Goal: Task Accomplishment & Management: Use online tool/utility

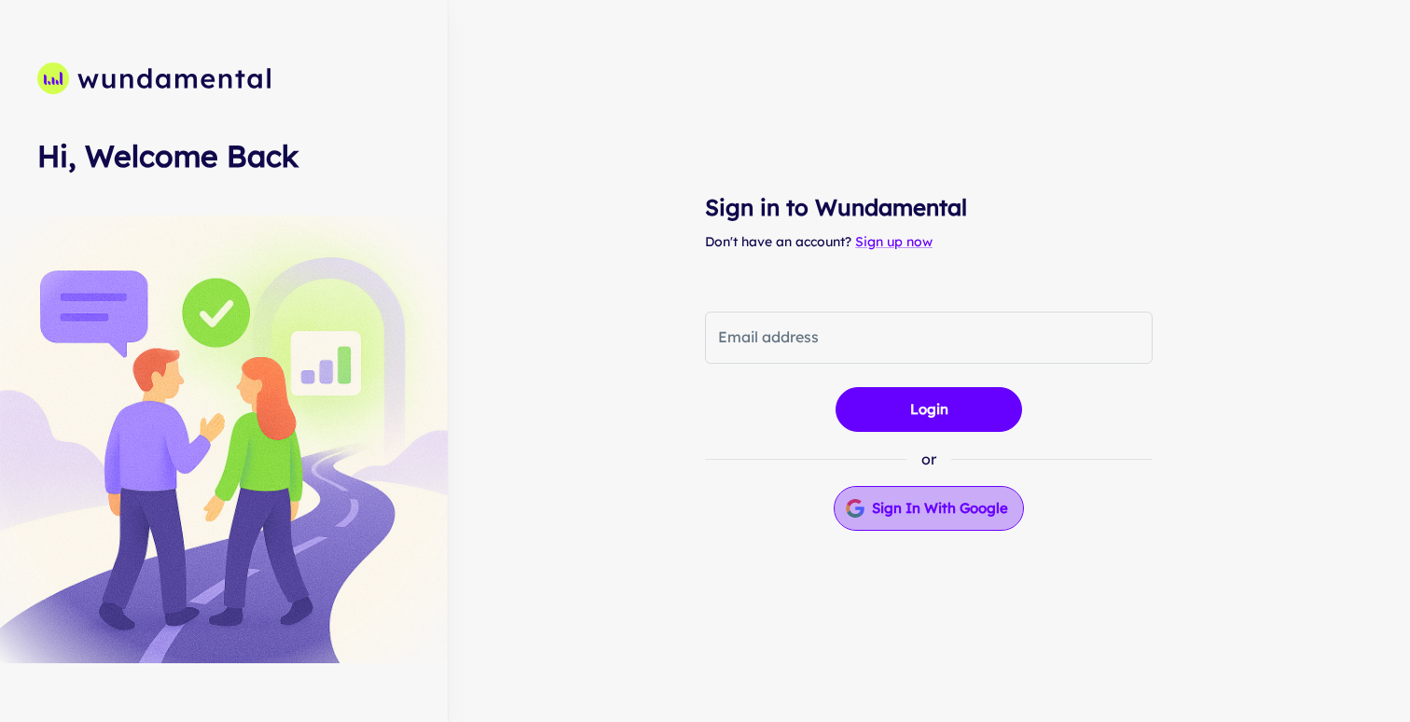
click at [944, 509] on button "Sign in with Google" at bounding box center [928, 508] width 190 height 45
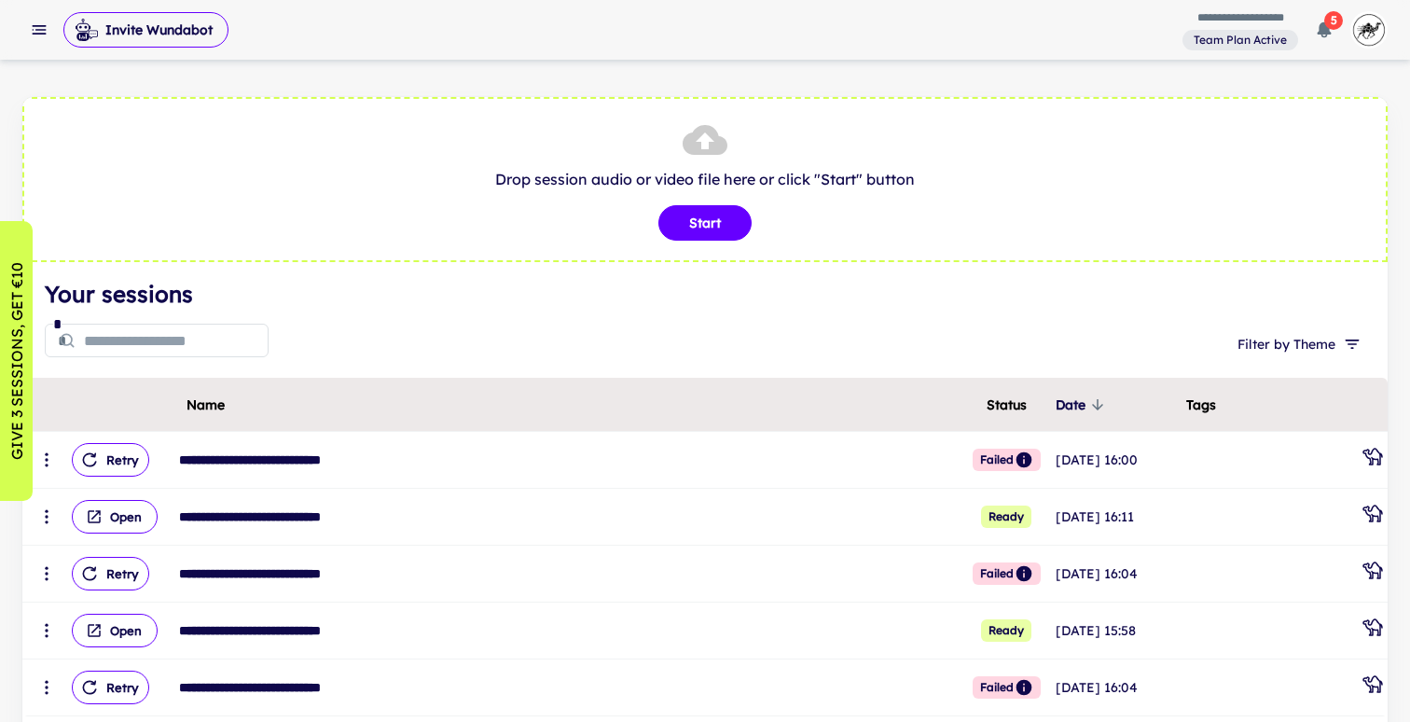
scroll to position [13, 0]
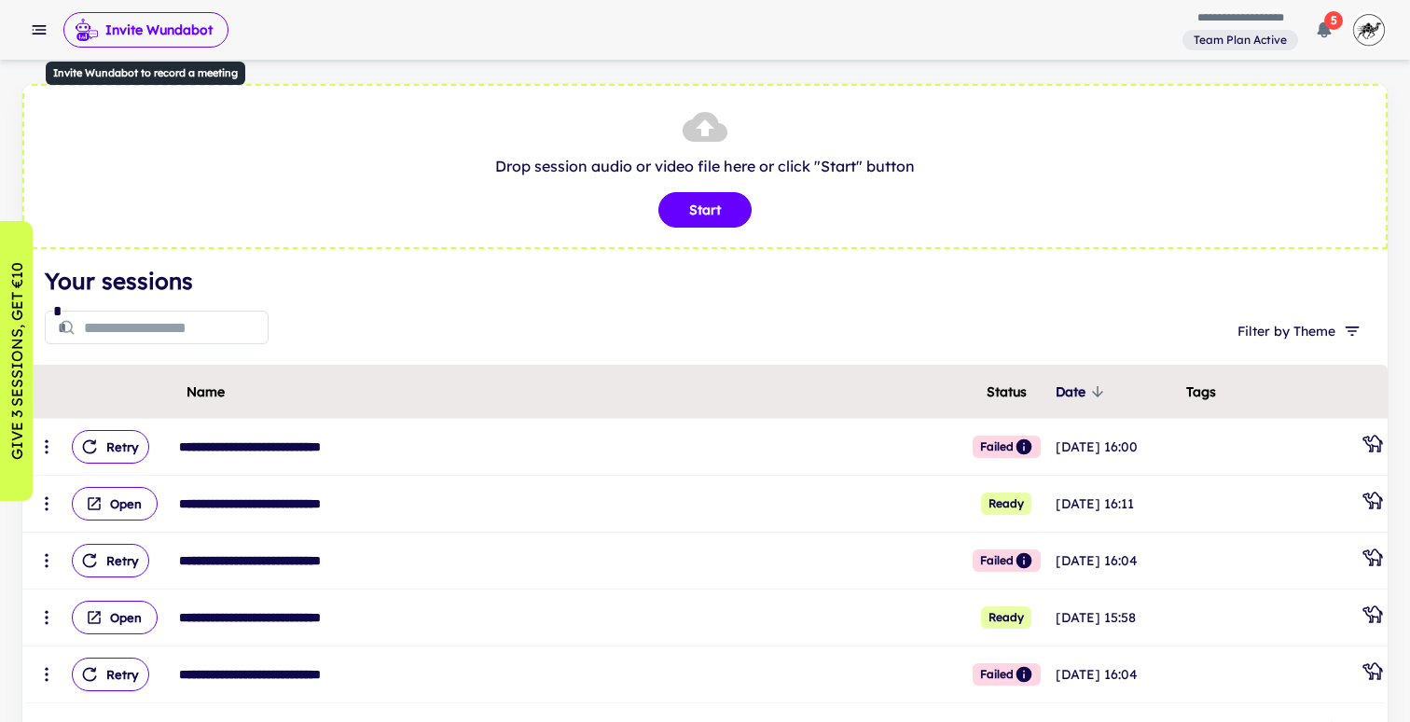
click at [197, 31] on button "Invite Wundabot" at bounding box center [145, 29] width 165 height 35
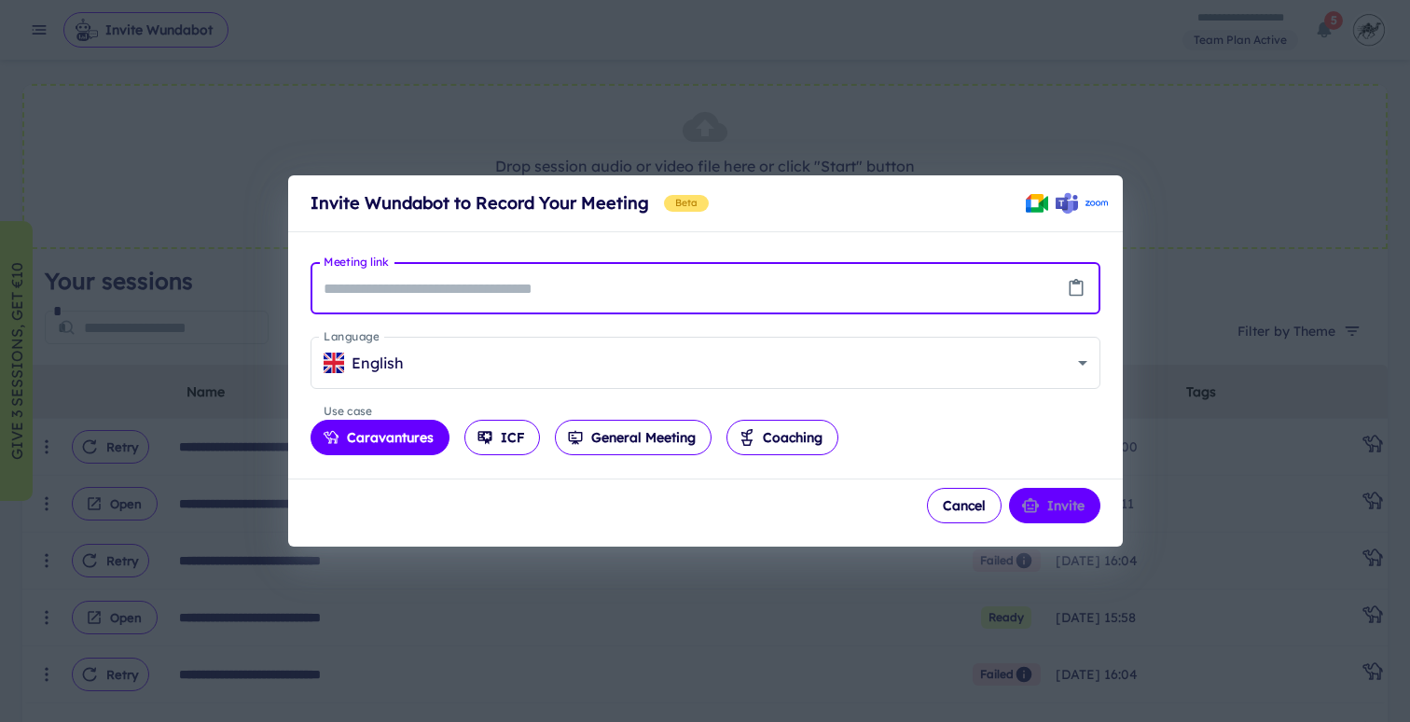
paste input "**********"
type input "**********"
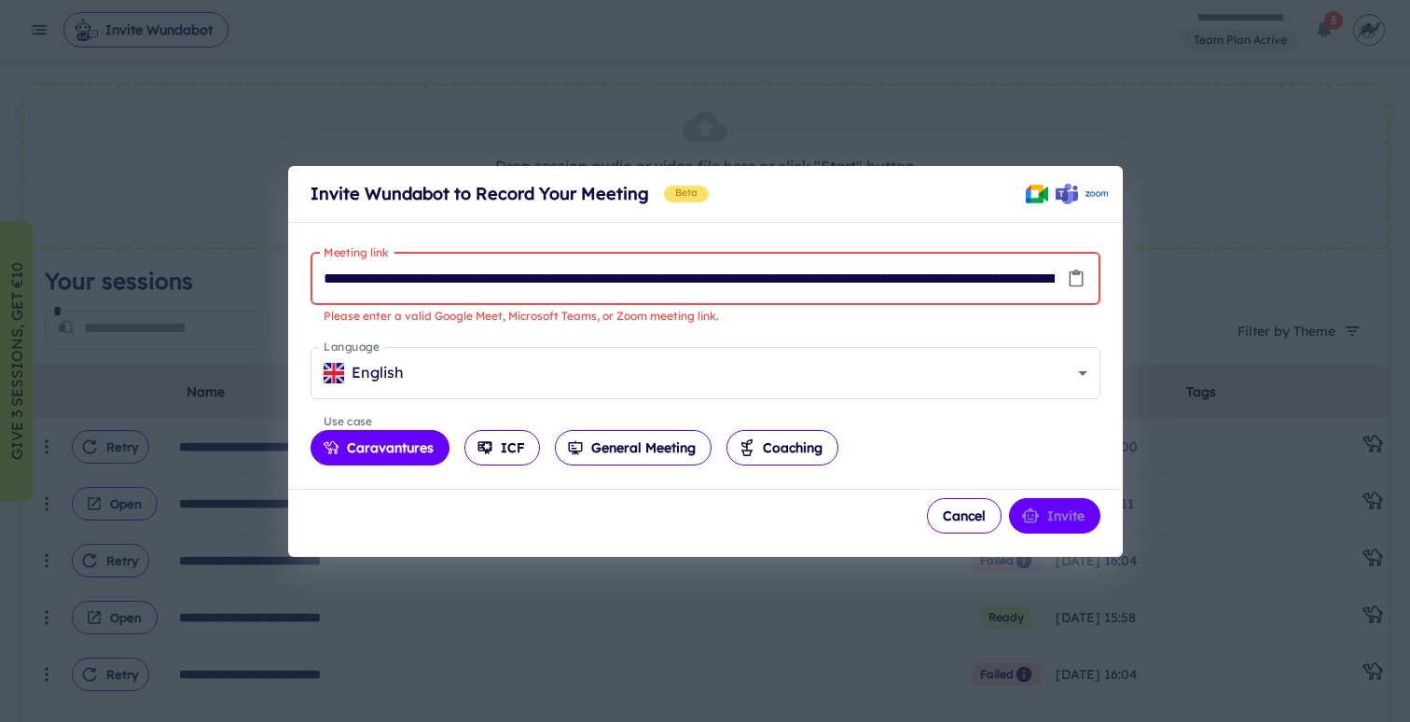
scroll to position [0, 1071]
click at [854, 274] on input "**********" at bounding box center [682, 279] width 744 height 52
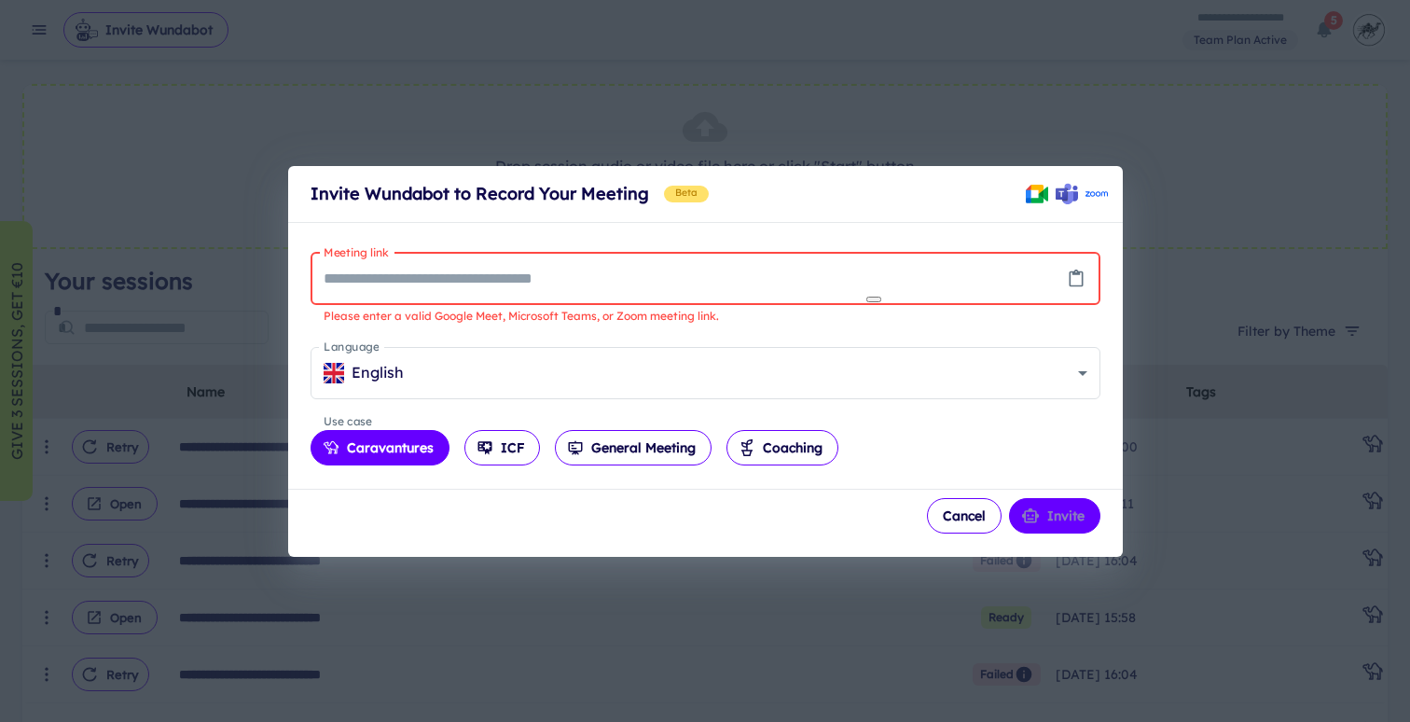
scroll to position [0, 0]
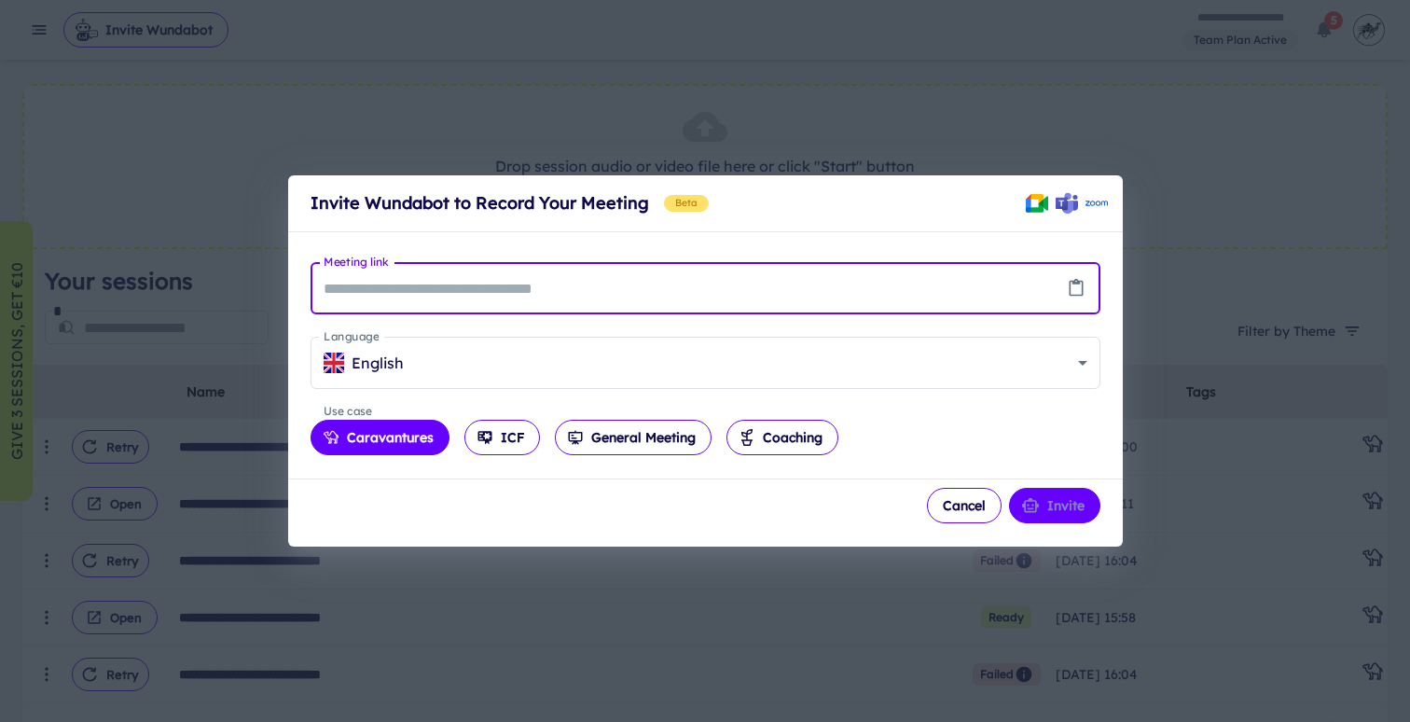
paste input "**********"
type input "**********"
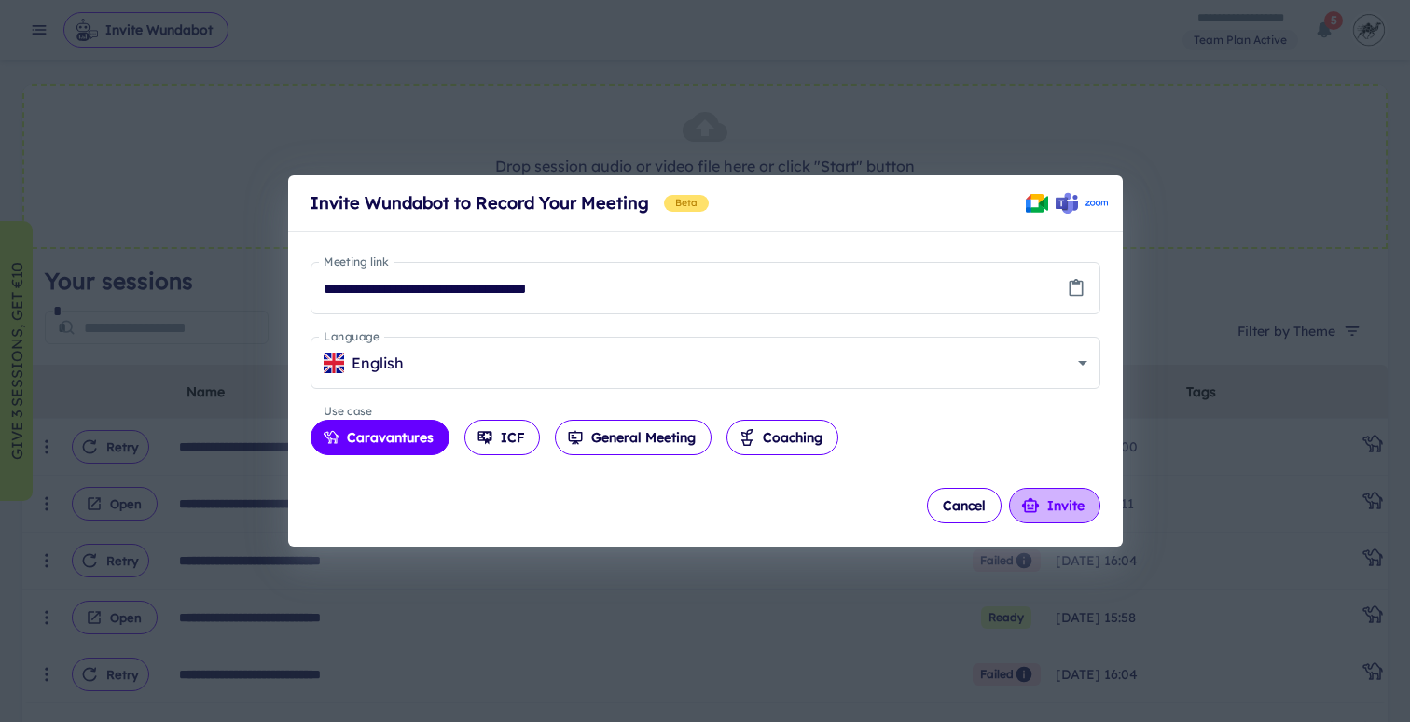
click at [1052, 508] on button "Invite" at bounding box center [1054, 505] width 91 height 35
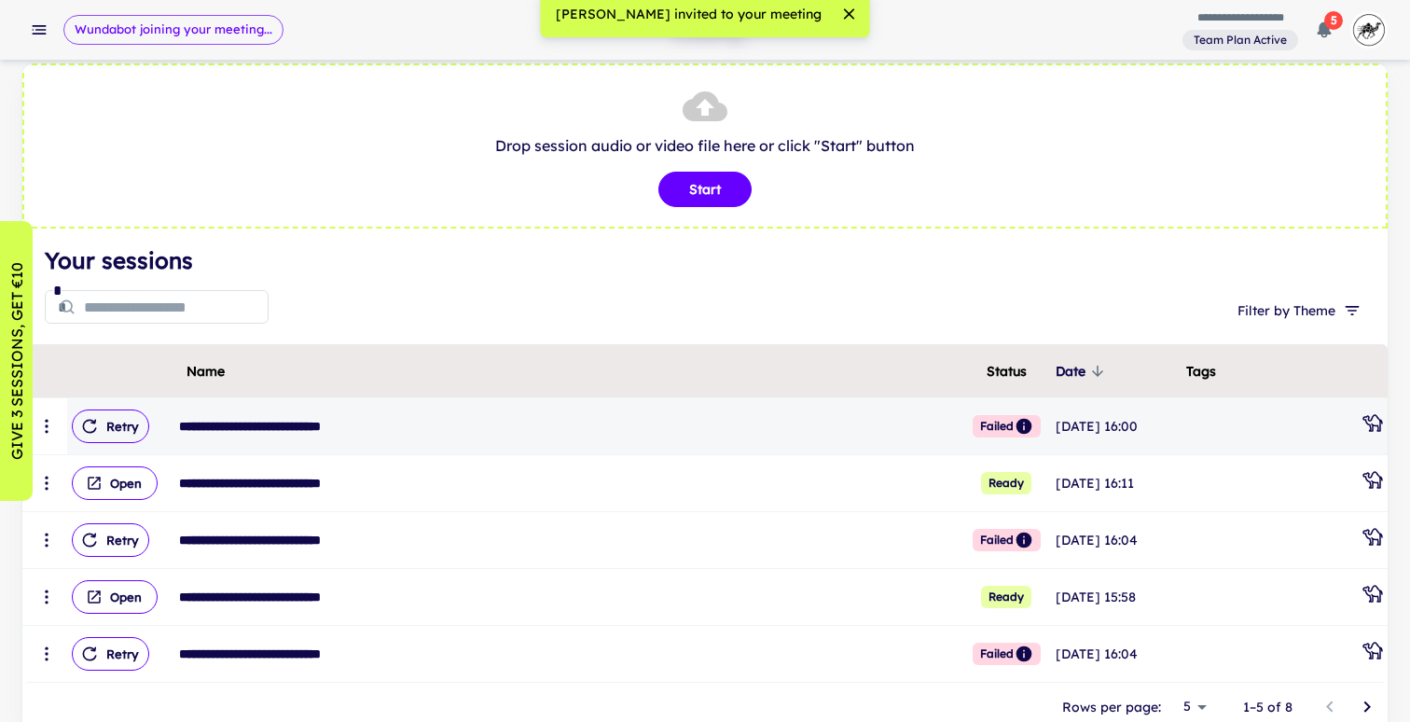
scroll to position [13, 0]
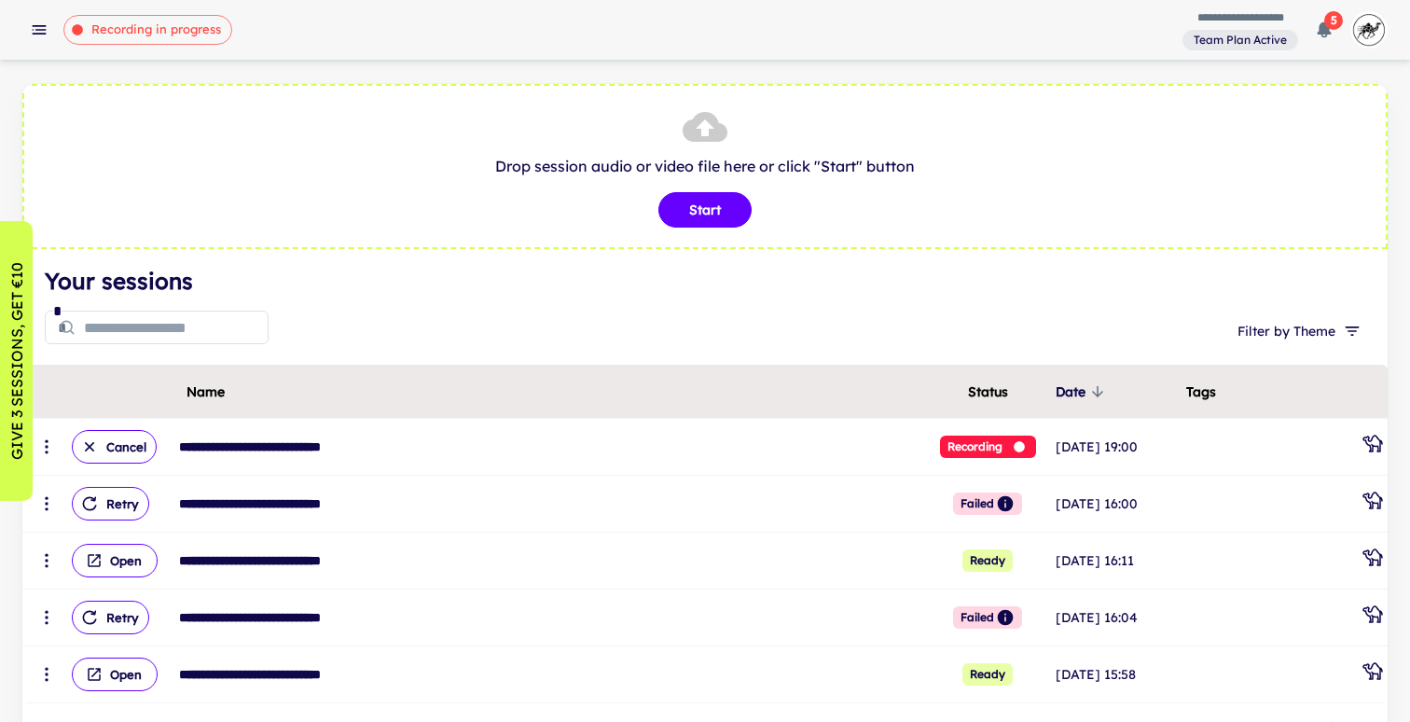
click at [1318, 32] on icon "button" at bounding box center [1324, 30] width 14 height 16
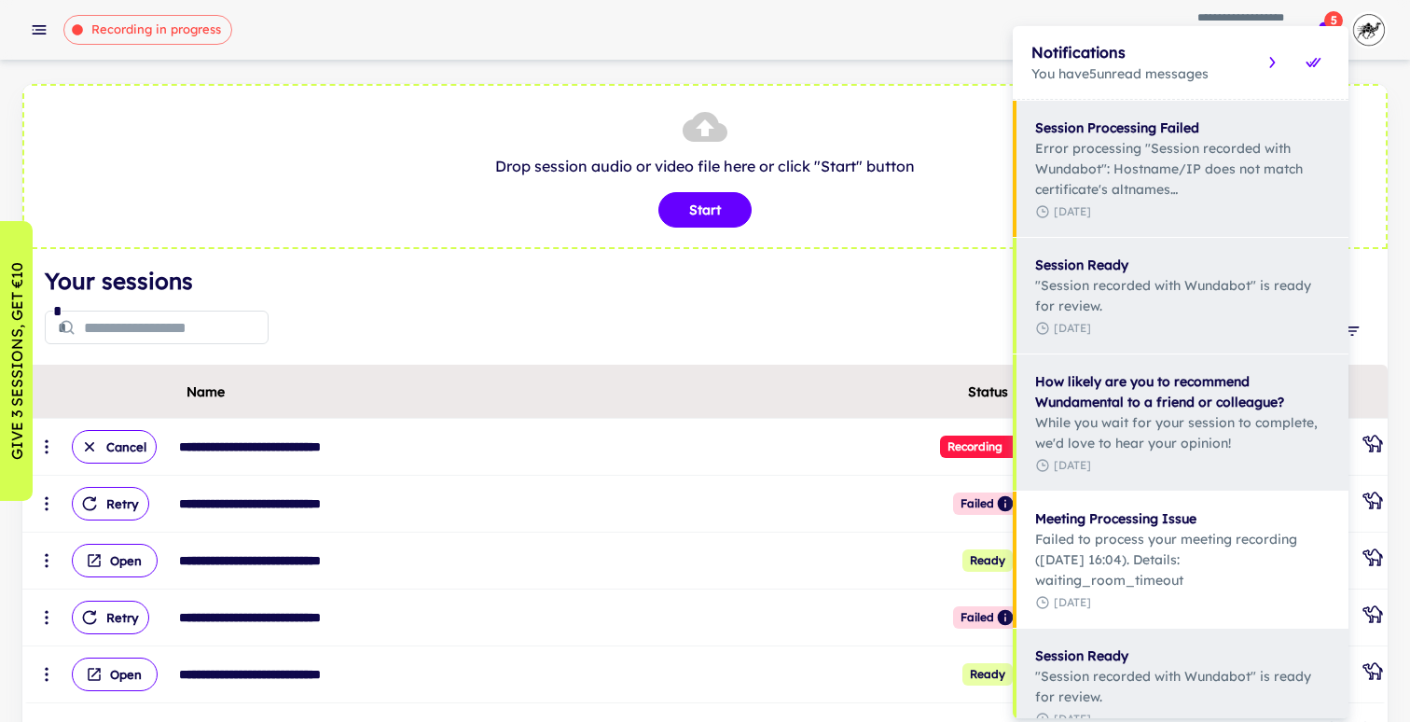
click at [984, 197] on div at bounding box center [705, 361] width 1410 height 722
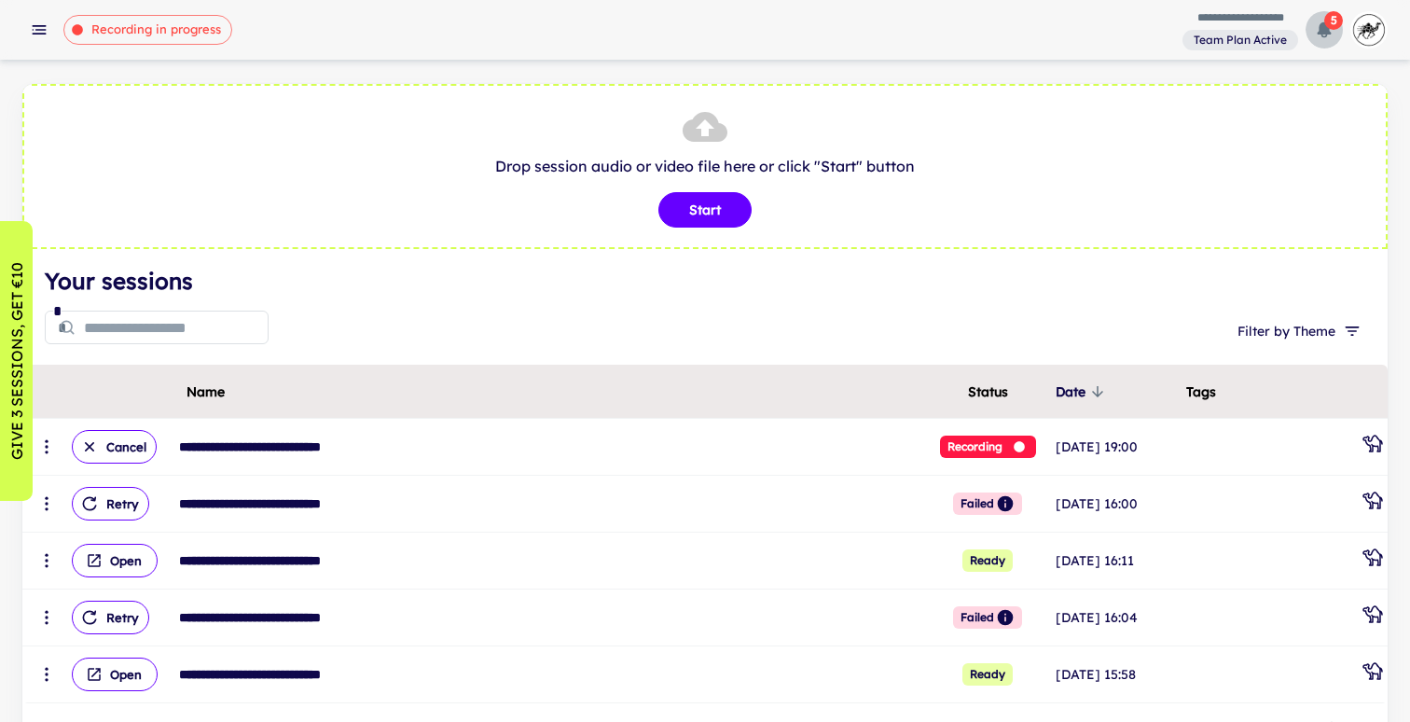
click at [1325, 19] on span "5" at bounding box center [1333, 20] width 19 height 19
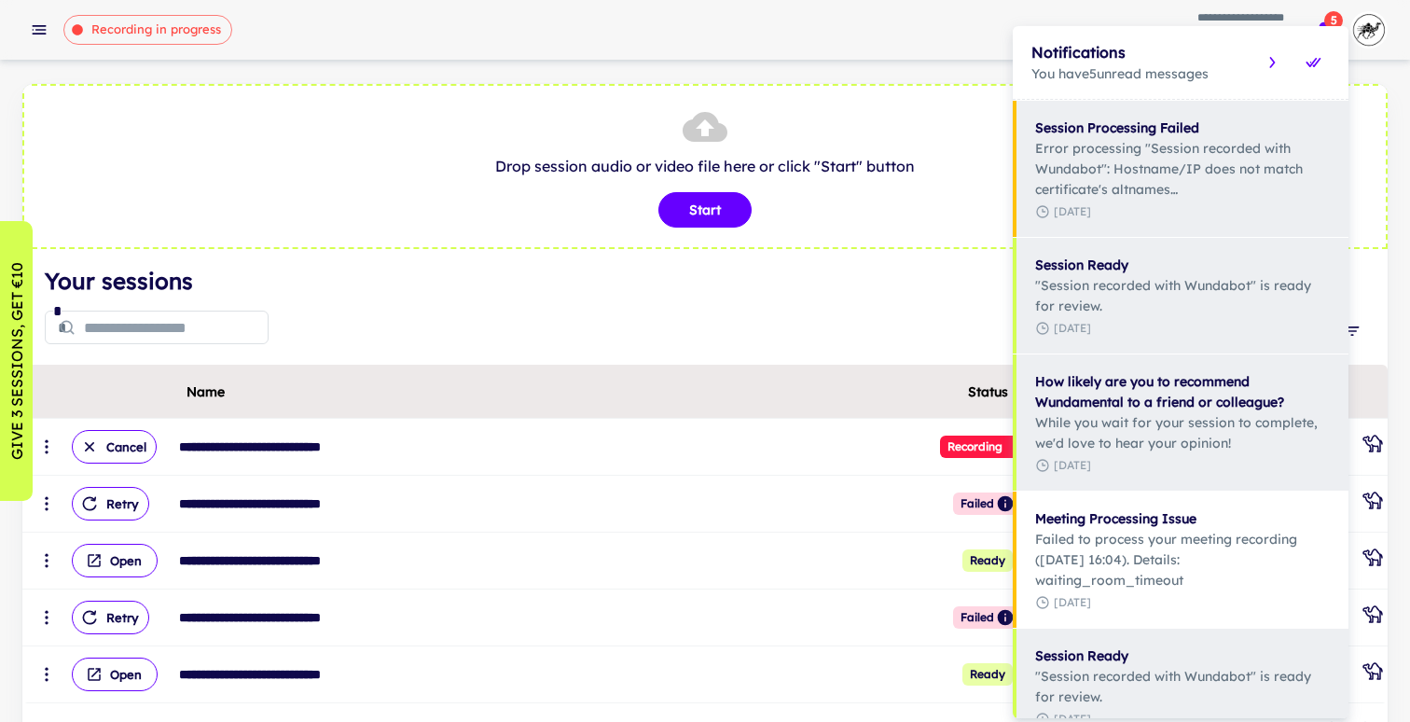
click at [808, 563] on div at bounding box center [705, 361] width 1410 height 722
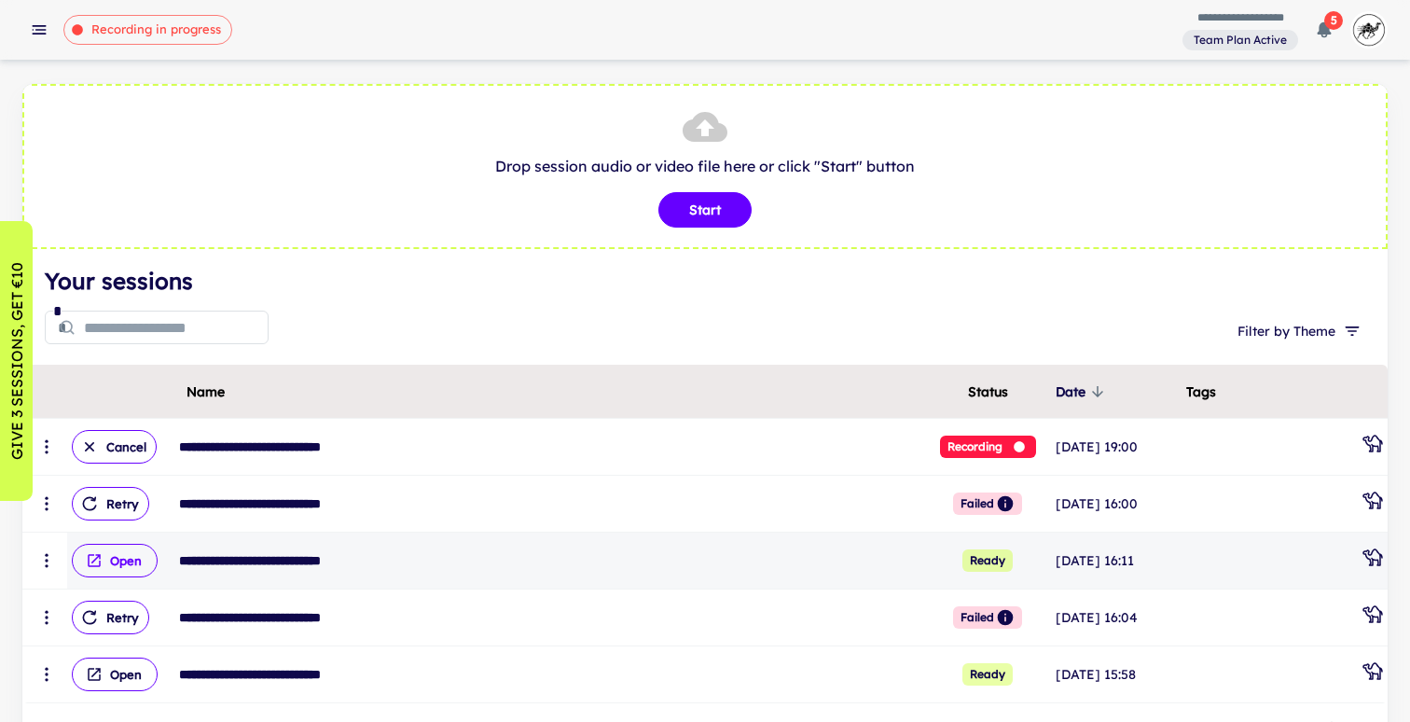
click at [121, 565] on button "Open" at bounding box center [115, 560] width 86 height 34
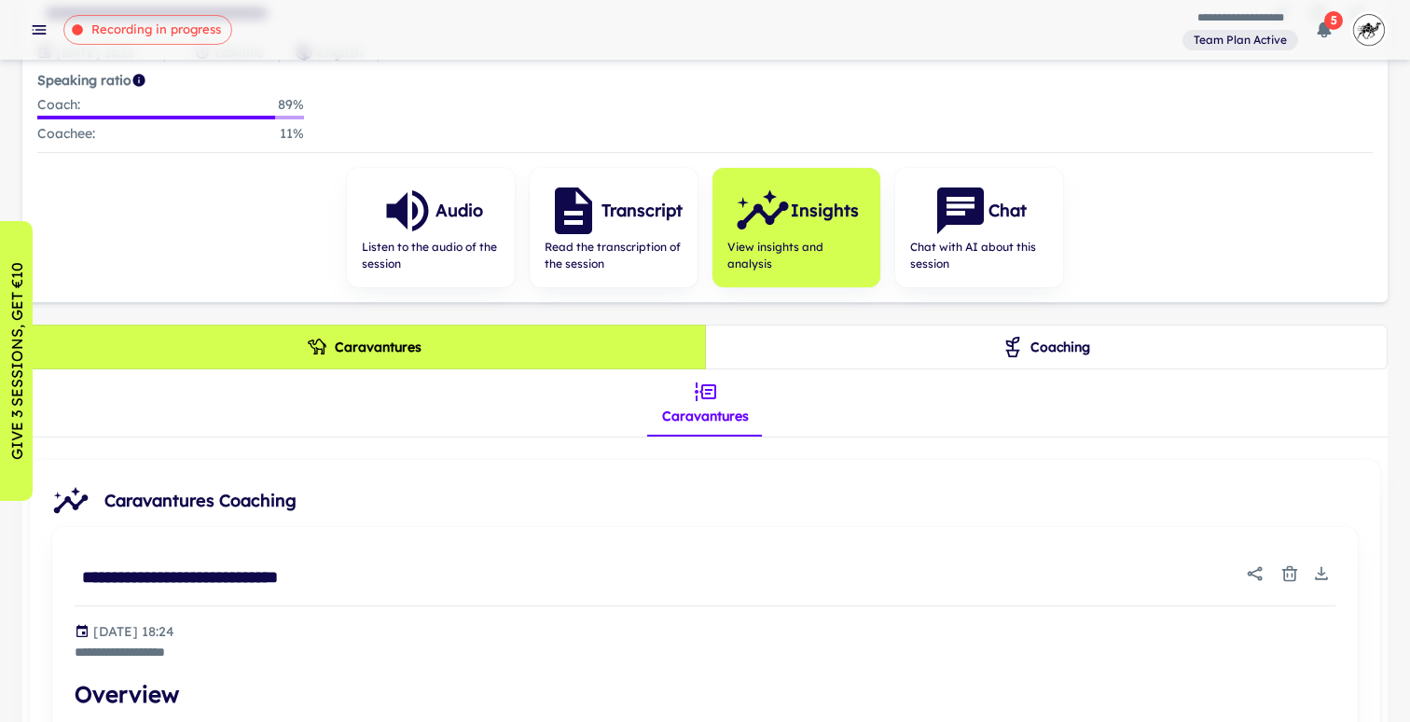
scroll to position [180, 0]
click at [1011, 336] on icon "Coaching" at bounding box center [1012, 346] width 21 height 21
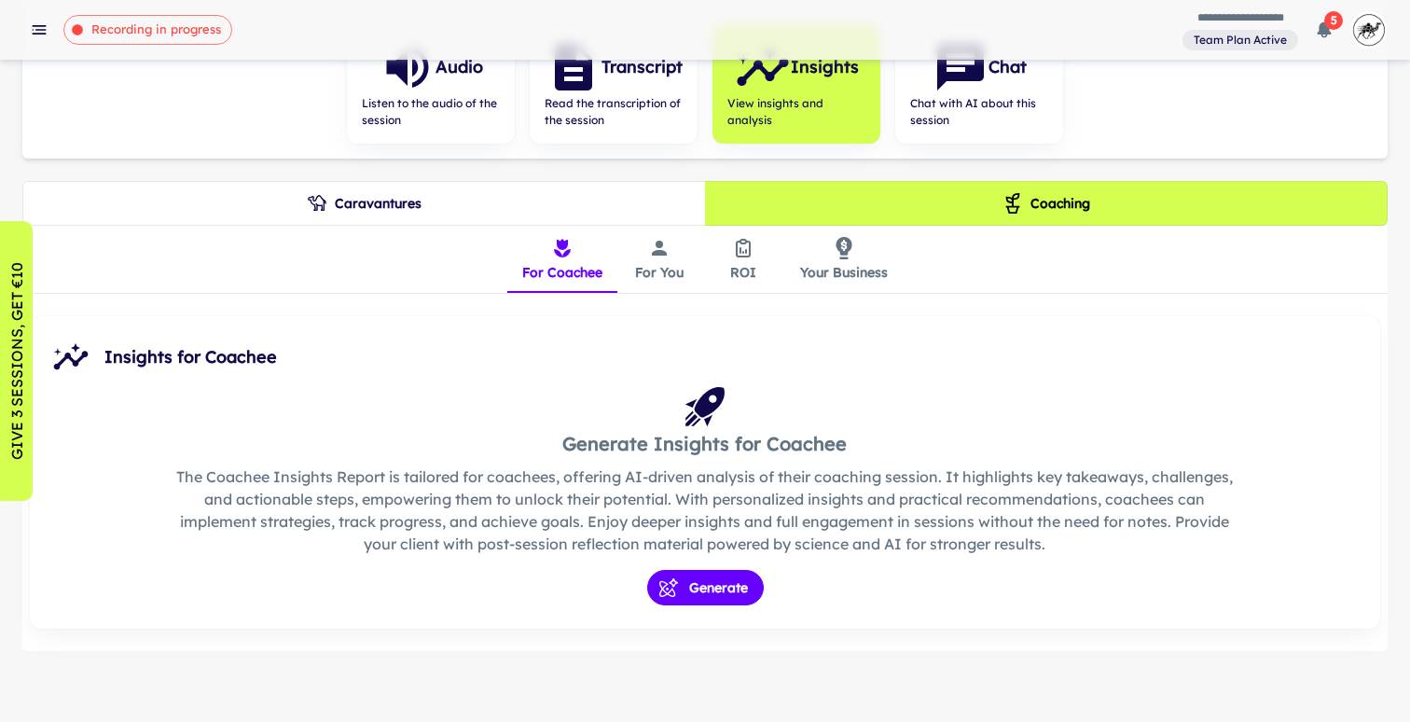
scroll to position [324, 0]
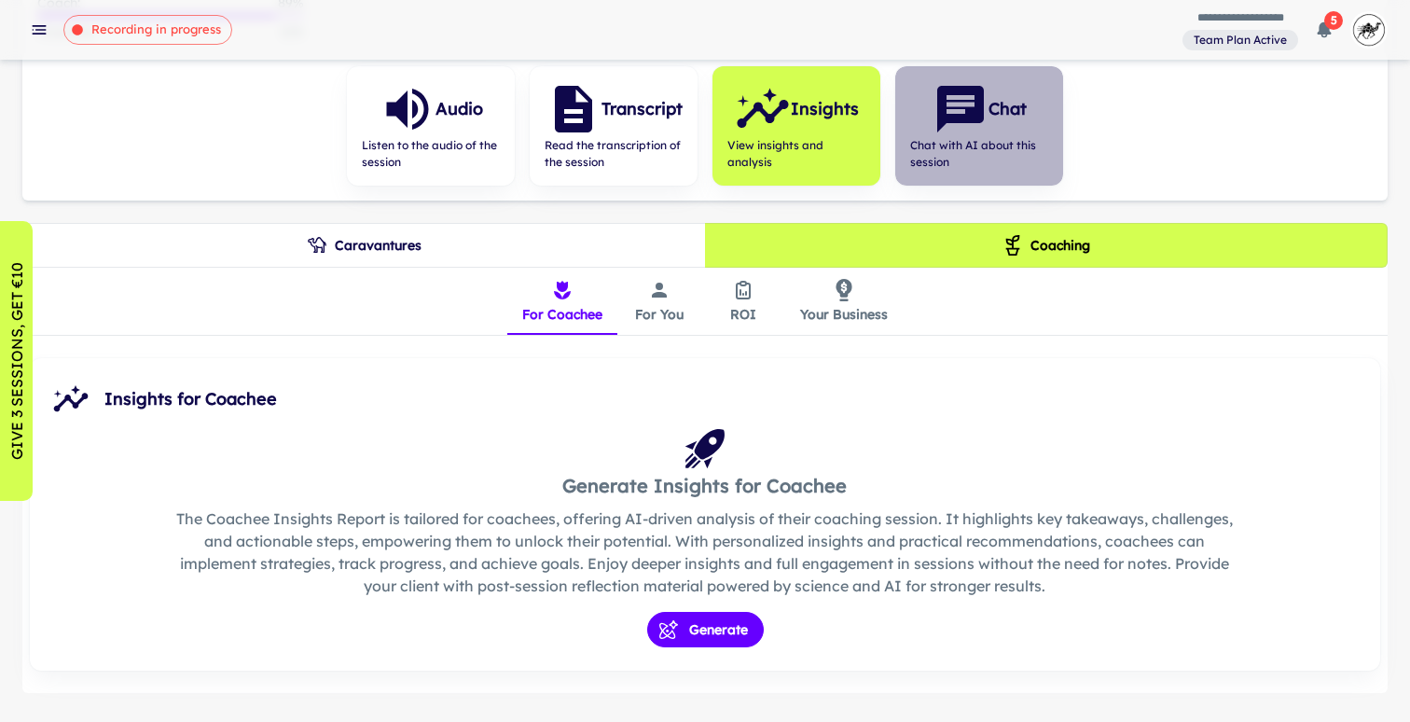
click at [942, 177] on div "Chat Chat with AI about this session" at bounding box center [979, 125] width 168 height 119
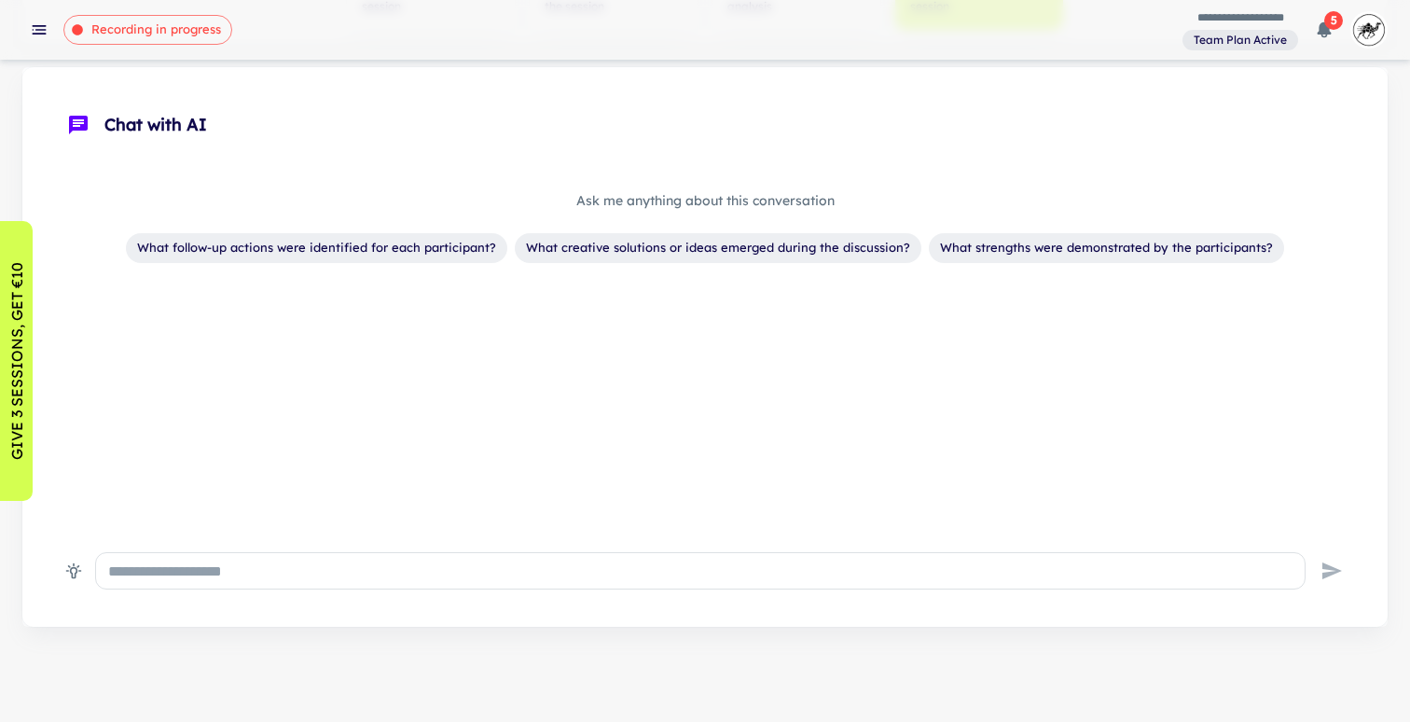
scroll to position [285, 0]
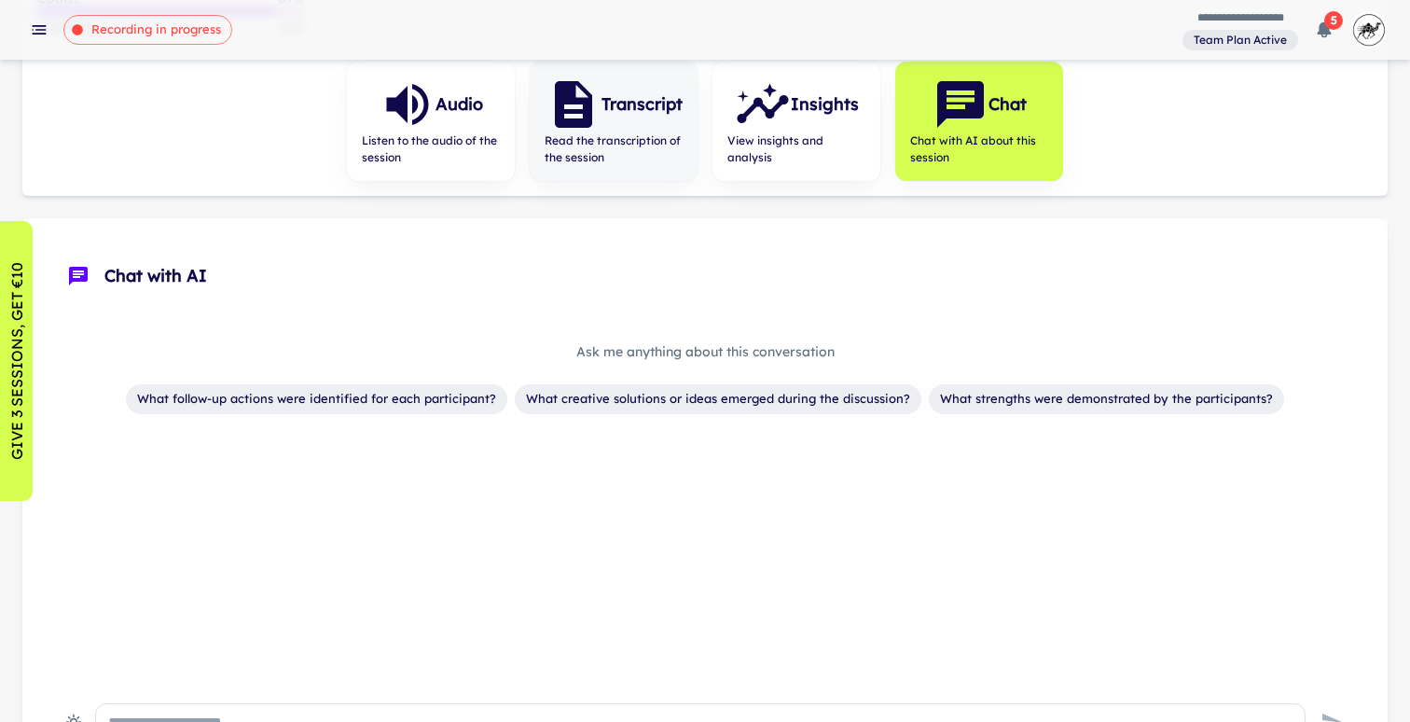
click at [631, 159] on span "Read the transcription of the session" at bounding box center [613, 149] width 138 height 34
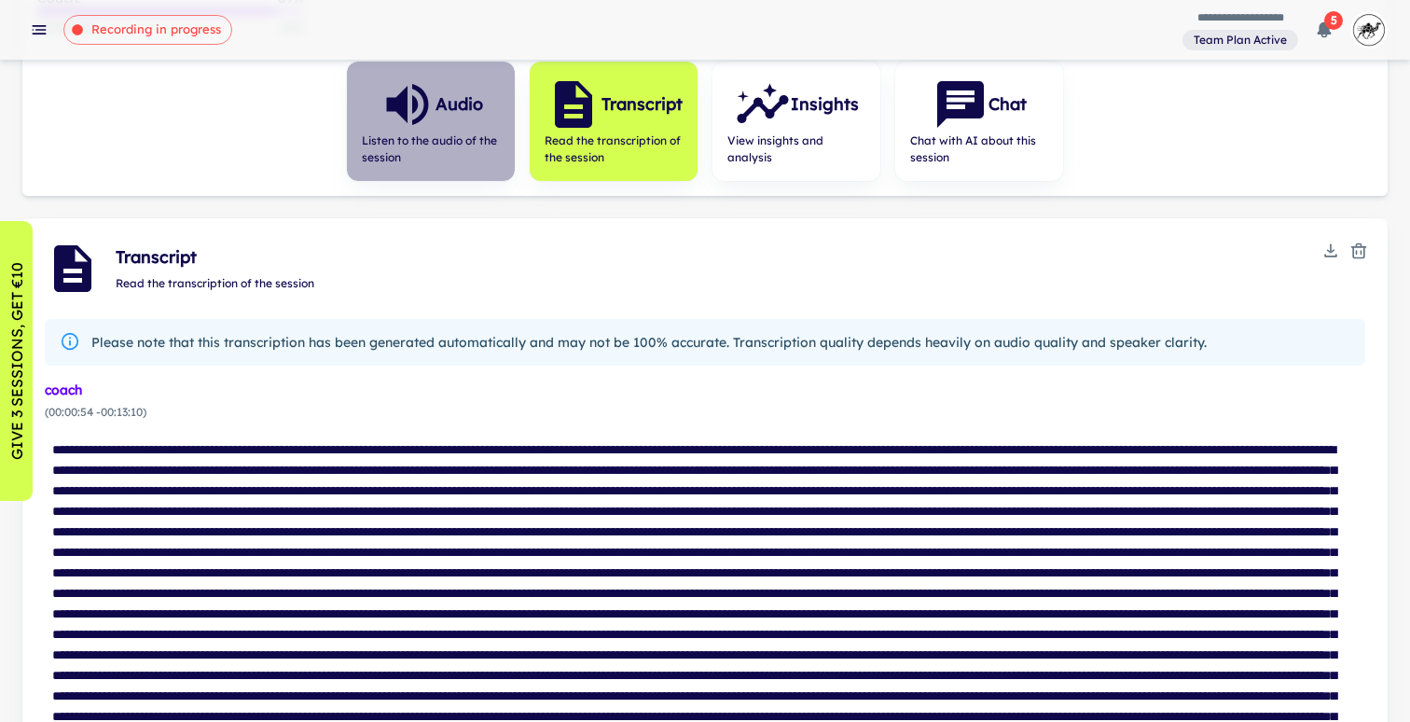
click at [484, 144] on span "Listen to the audio of the session" at bounding box center [431, 149] width 138 height 34
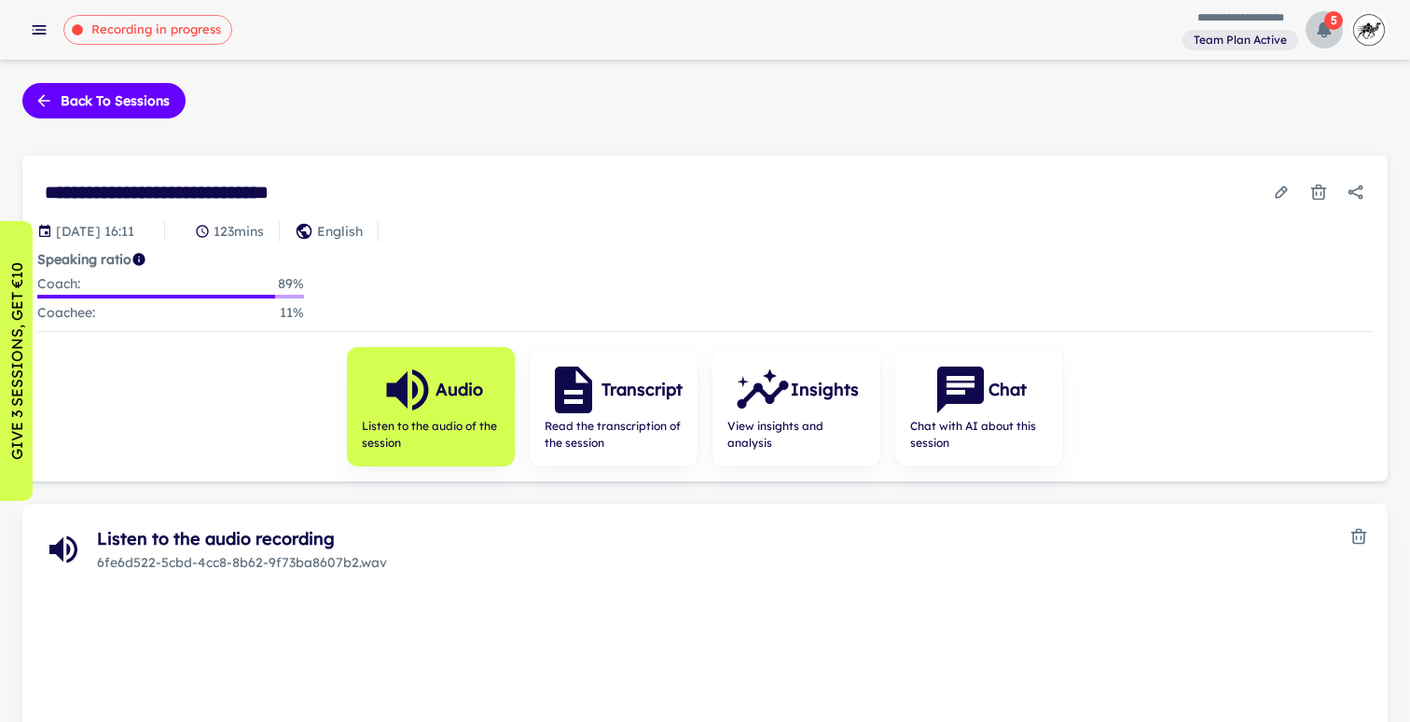
click at [1319, 27] on icon "button" at bounding box center [1324, 30] width 14 height 16
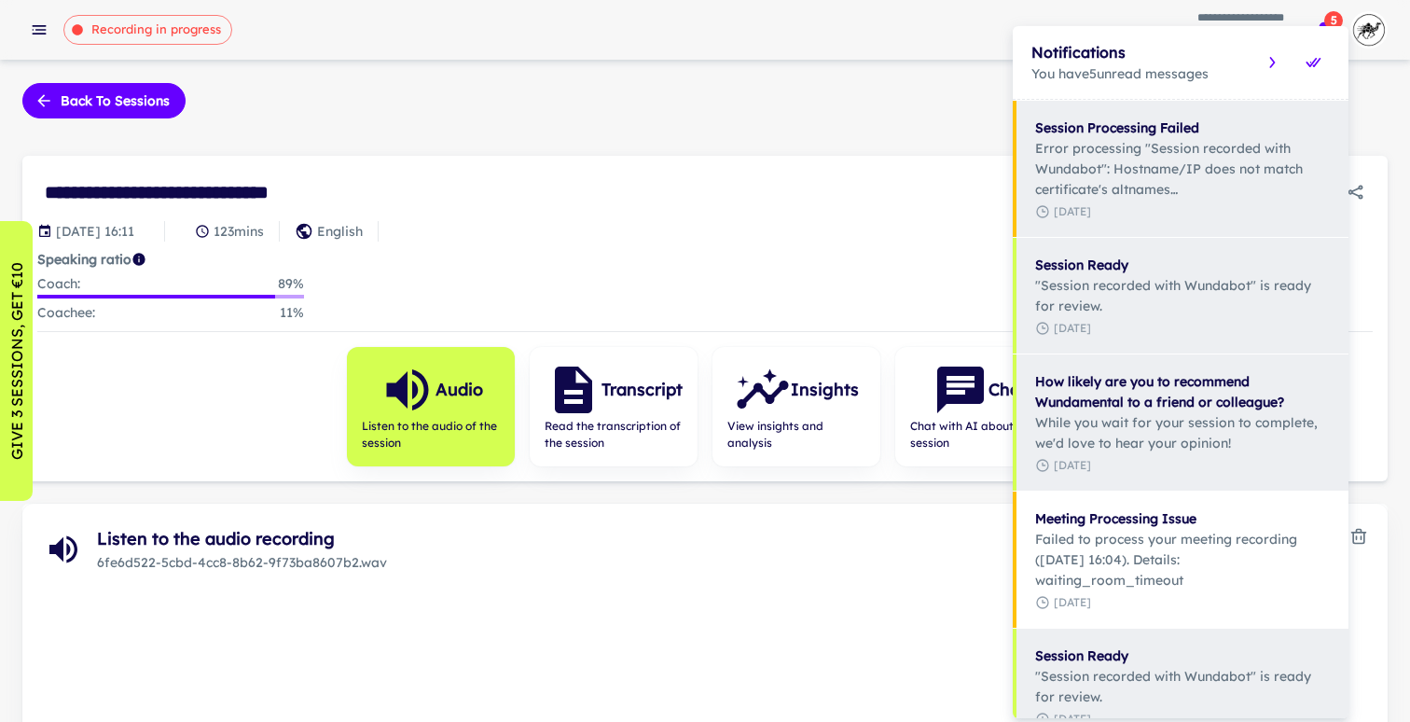
click at [135, 107] on div at bounding box center [705, 361] width 1410 height 722
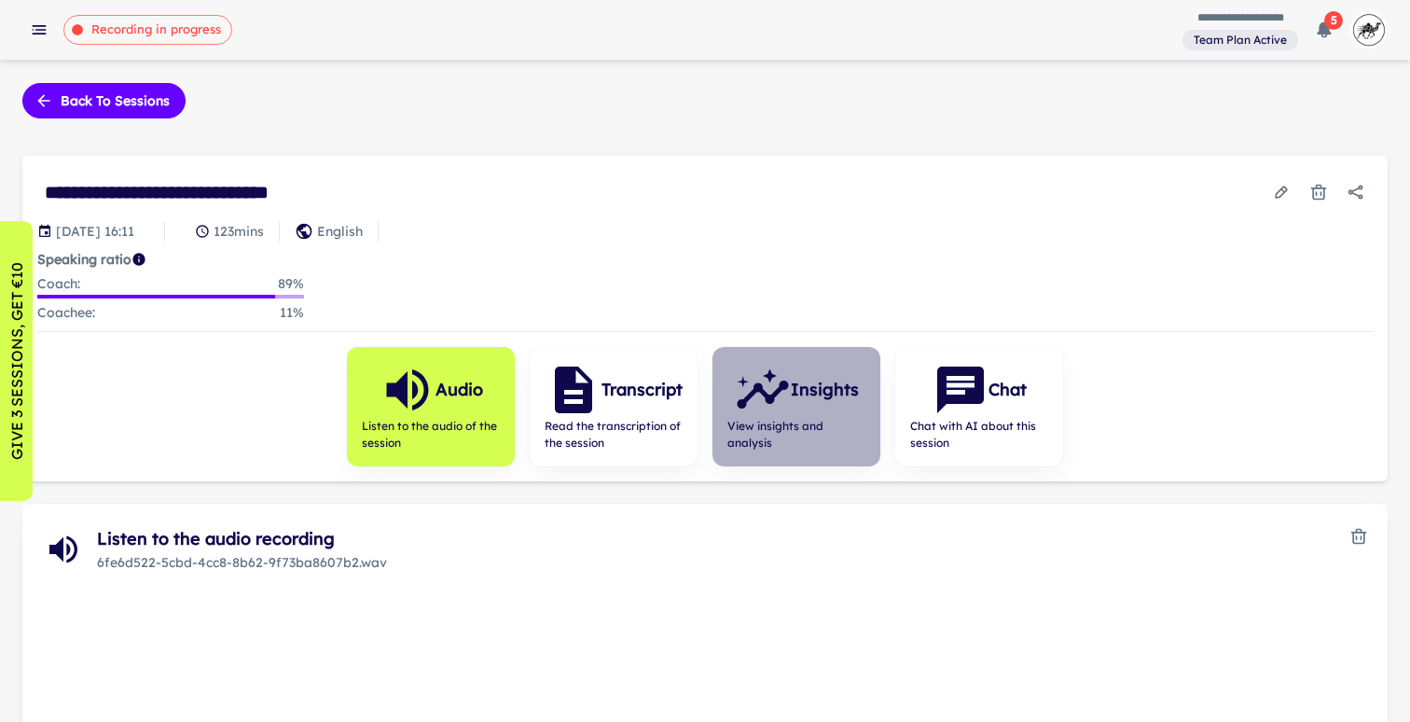
click at [808, 422] on span "View insights and analysis" at bounding box center [796, 435] width 138 height 34
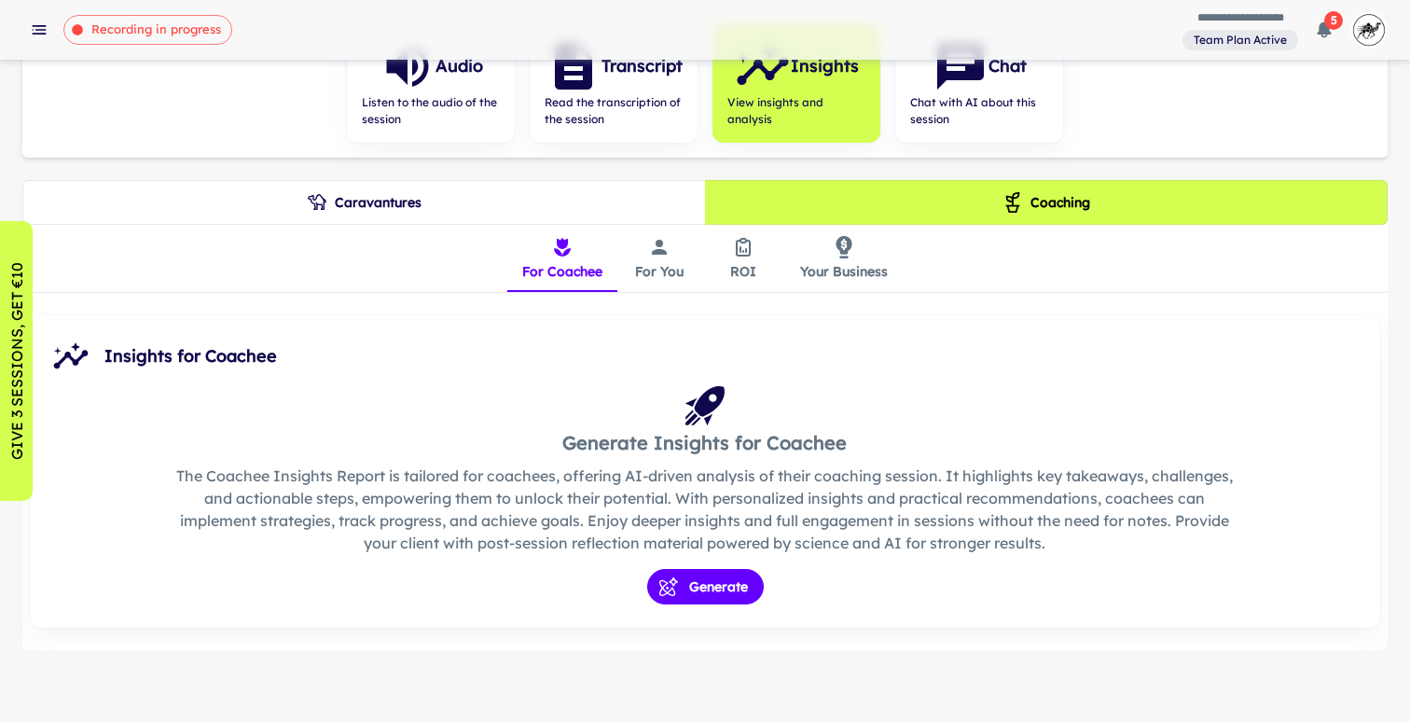
scroll to position [324, 0]
click at [507, 190] on button "Caravantures" at bounding box center [363, 201] width 683 height 45
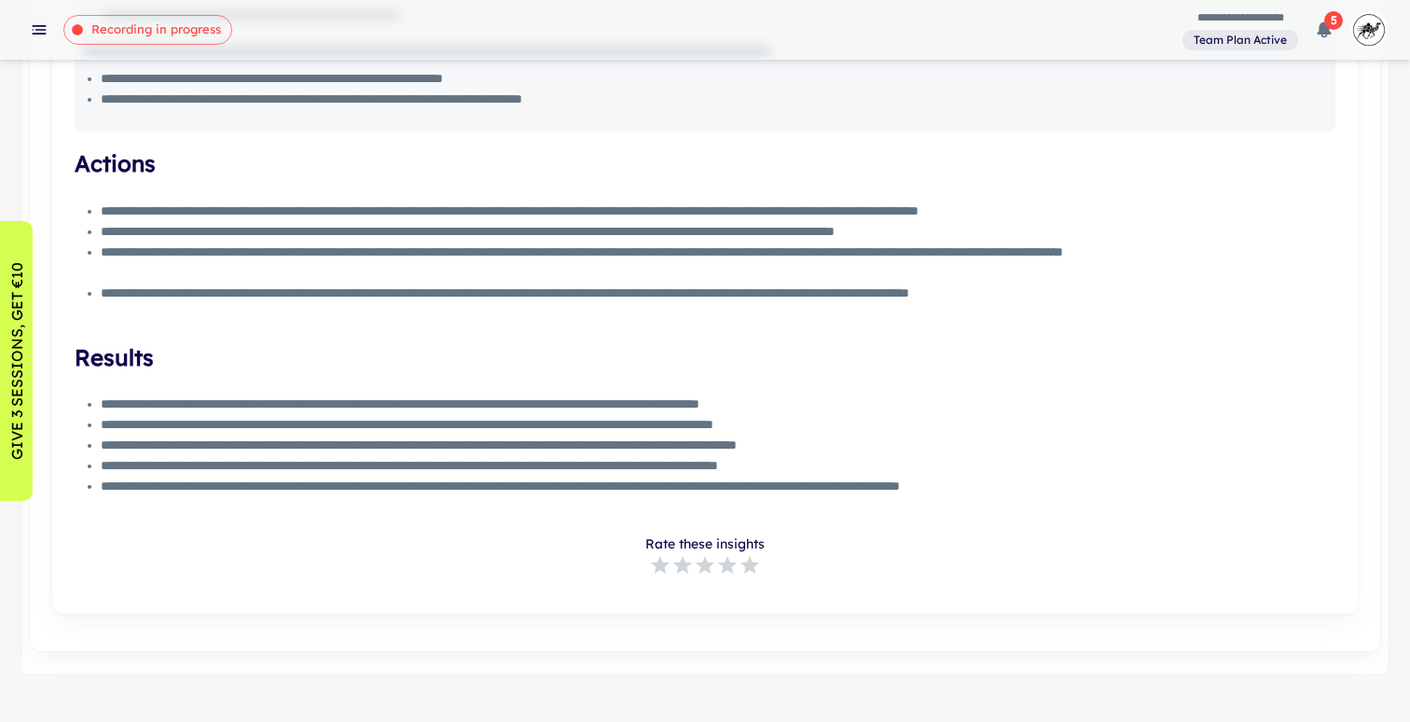
scroll to position [1681, 0]
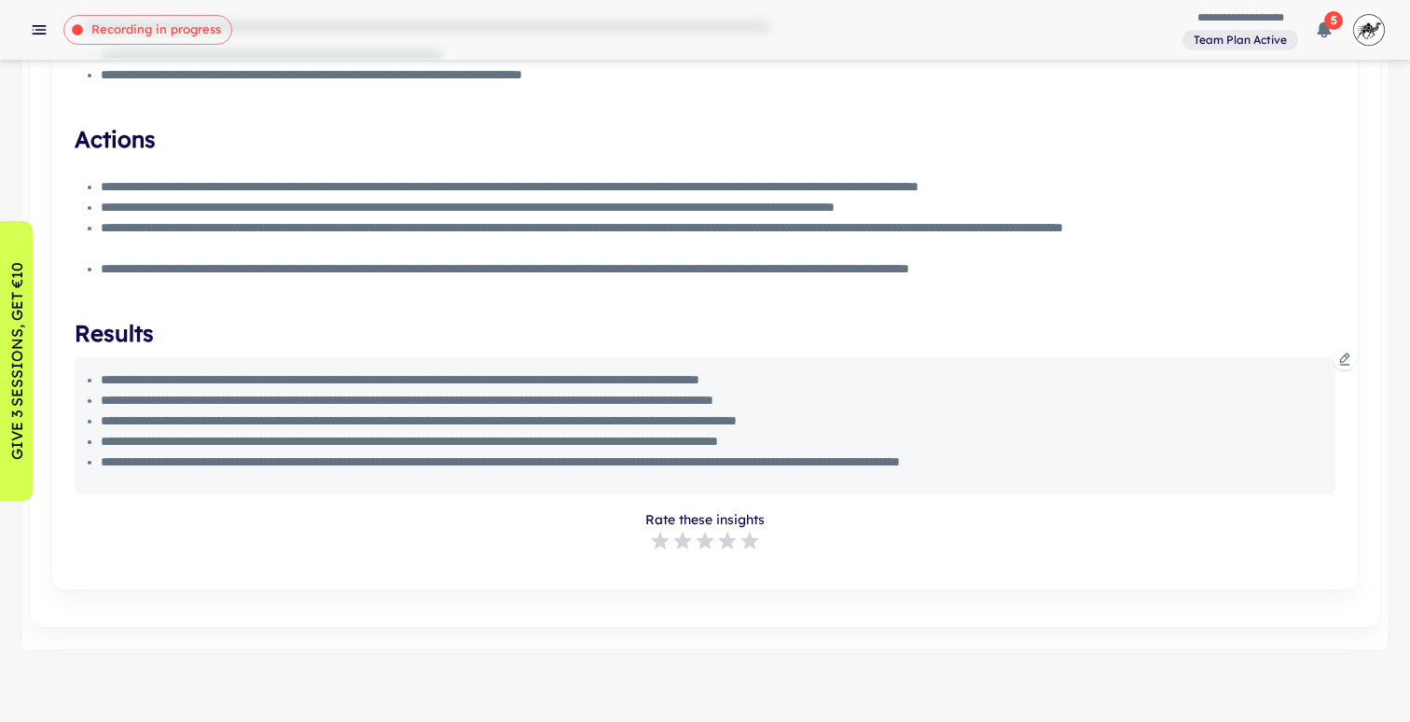
type button "0"
